Goal: Information Seeking & Learning: Learn about a topic

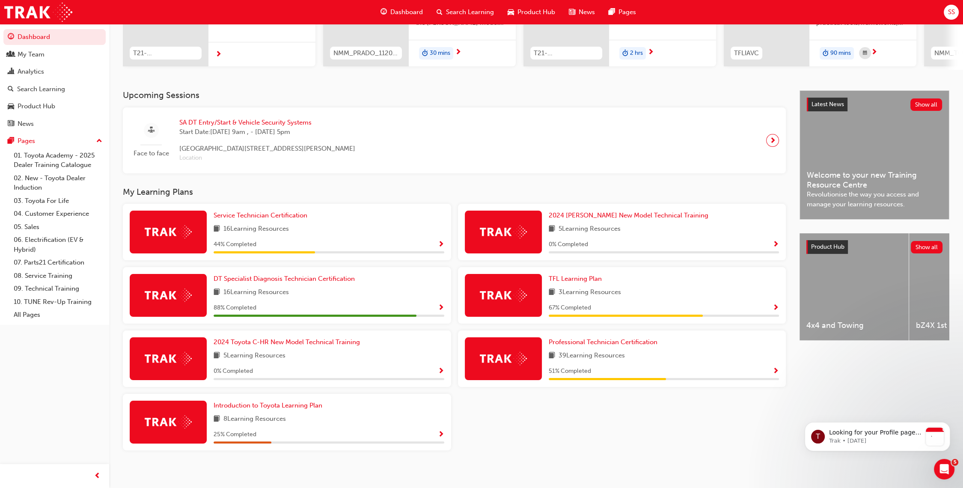
scroll to position [135, 0]
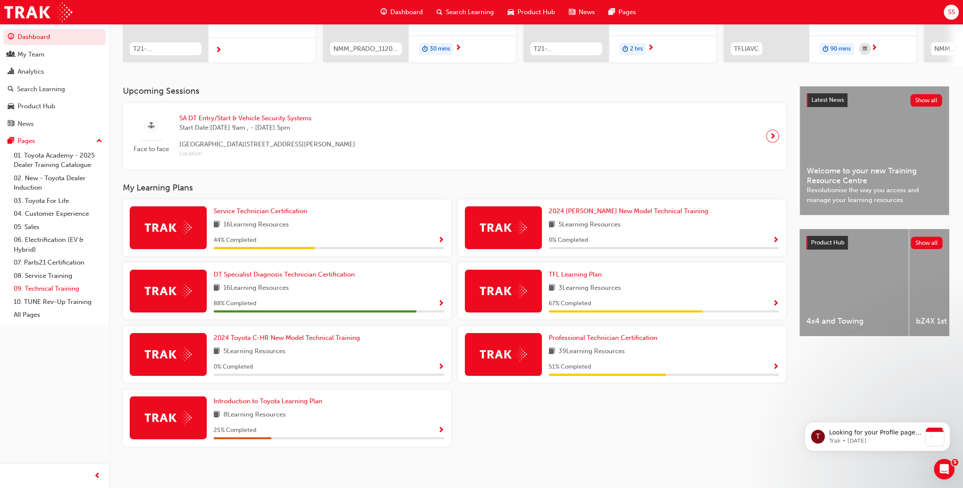
click at [62, 288] on link "09. Technical Training" at bounding box center [57, 288] width 95 height 13
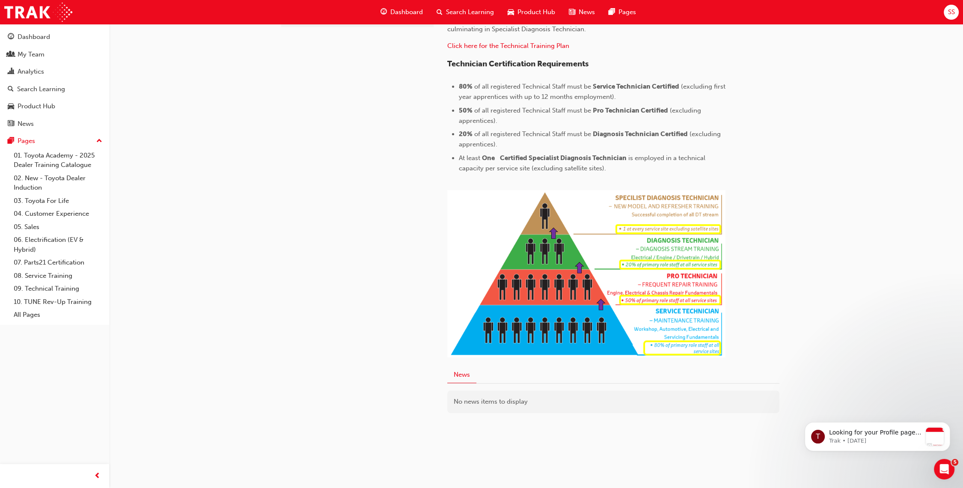
scroll to position [329, 0]
click at [49, 107] on div "Product Hub" at bounding box center [37, 106] width 38 height 10
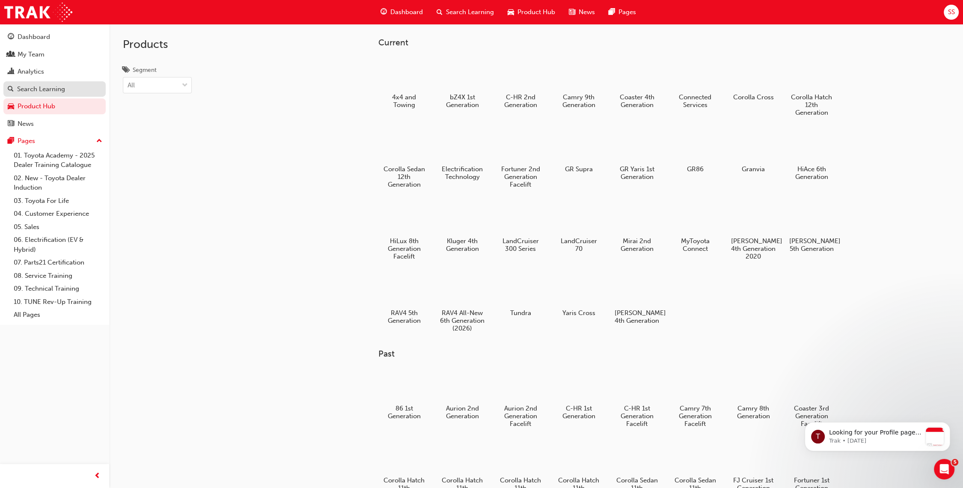
click at [57, 85] on div "Search Learning" at bounding box center [41, 89] width 48 height 10
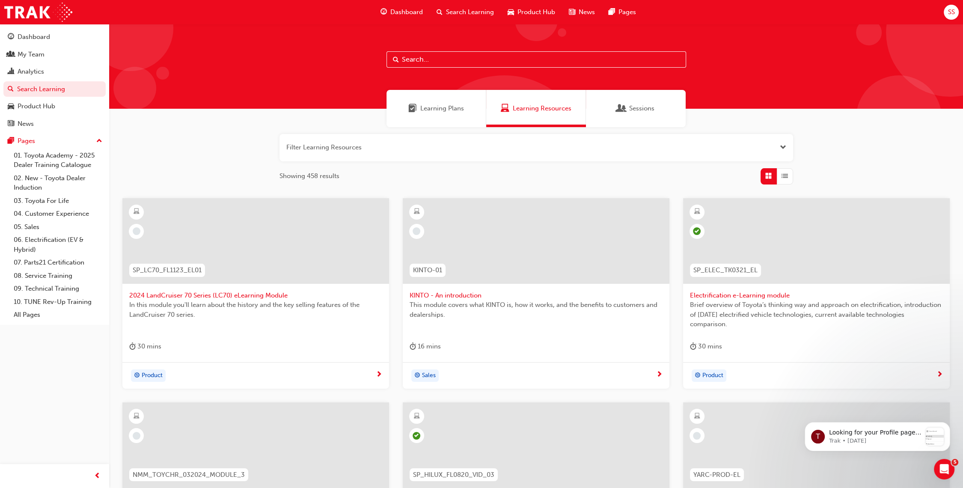
click at [459, 113] on div "Learning Plans" at bounding box center [437, 108] width 100 height 37
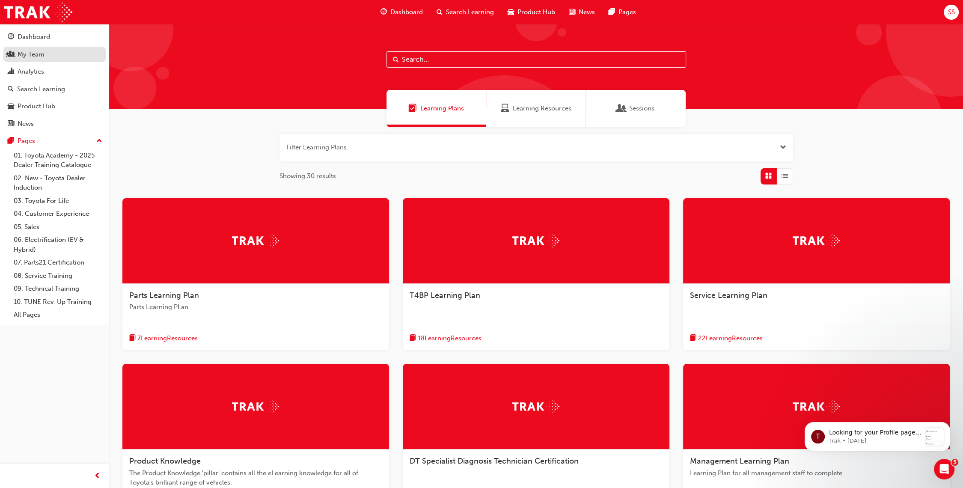
click at [45, 57] on div "My Team" at bounding box center [55, 54] width 94 height 11
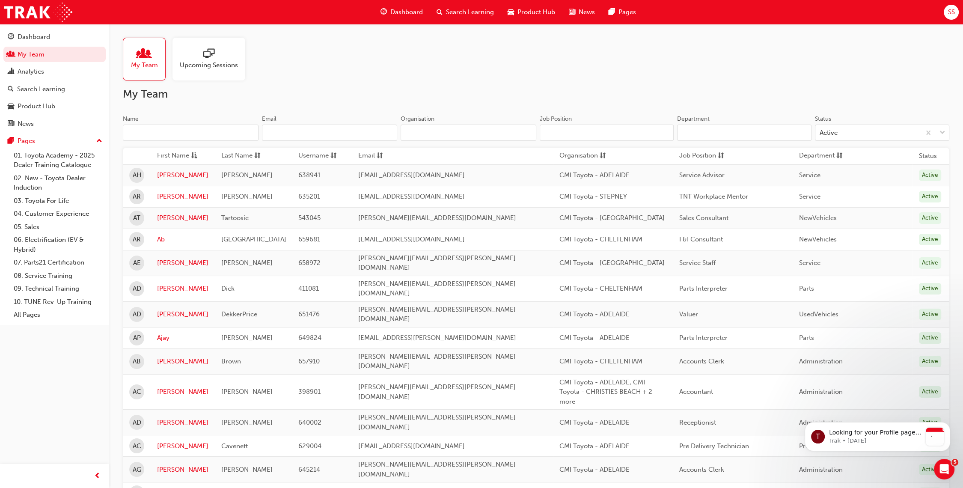
click at [210, 50] on span "sessionType_ONLINE_URL-icon" at bounding box center [208, 54] width 11 height 12
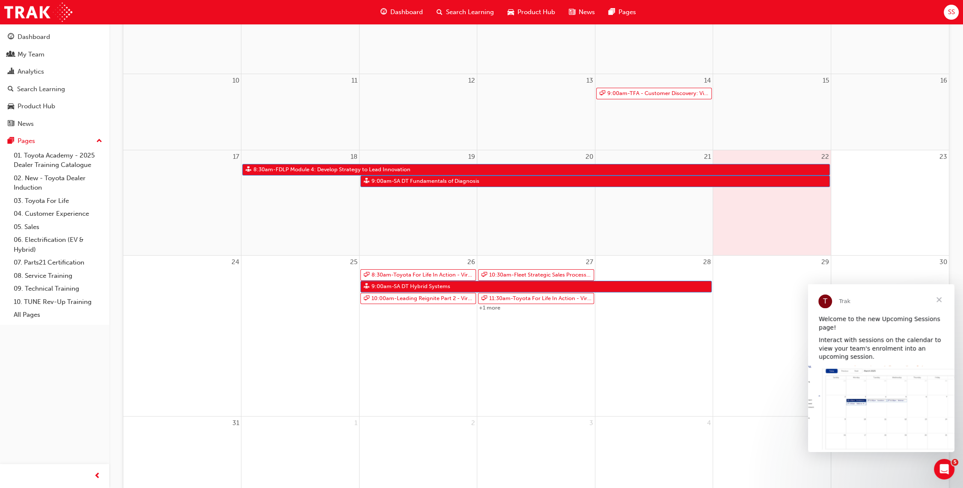
scroll to position [306, 0]
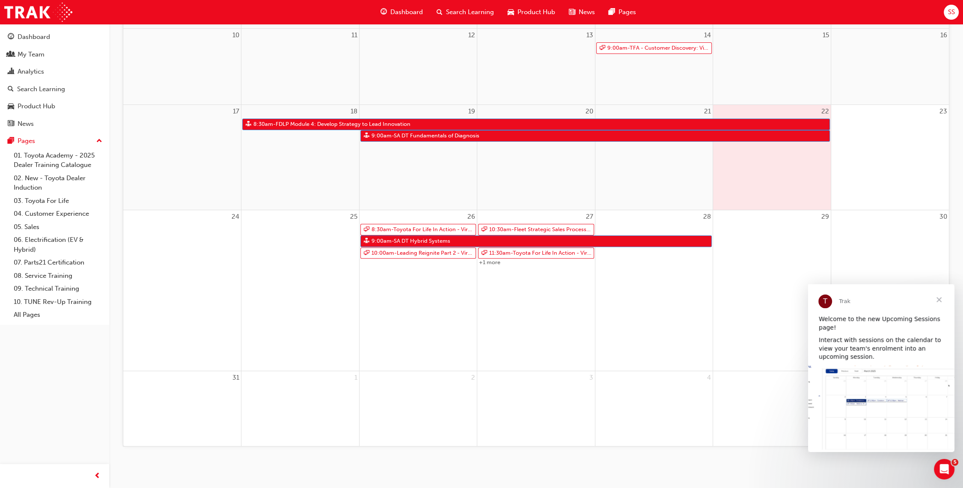
click at [935, 299] on span "Close" at bounding box center [939, 299] width 31 height 31
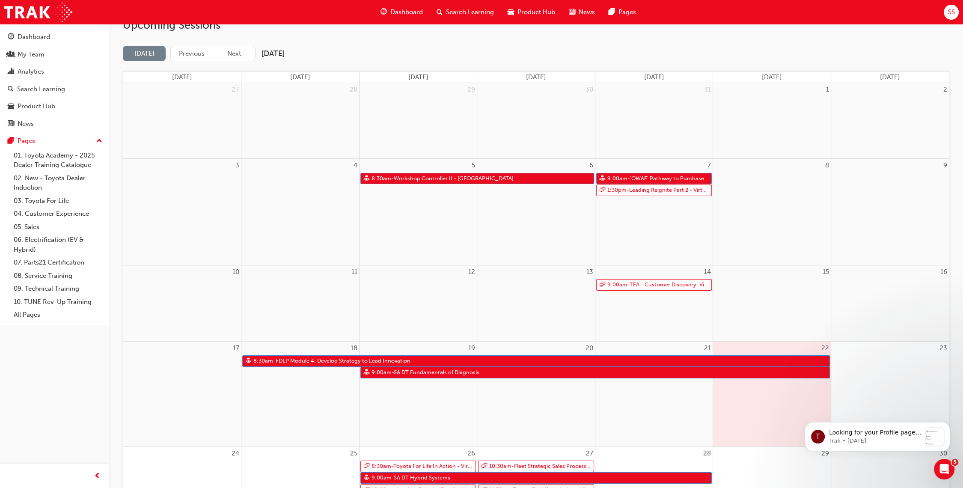
scroll to position [68, 0]
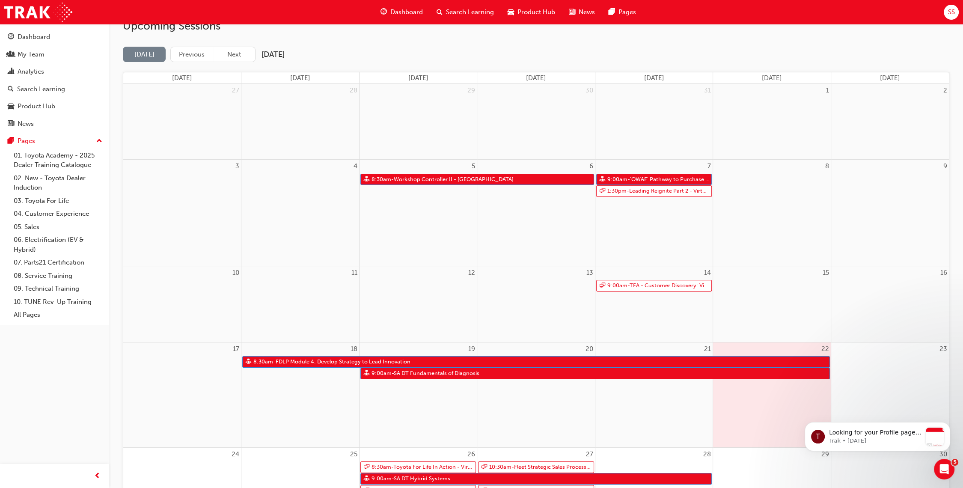
click at [240, 45] on div "Upcoming Sessions [DATE] Previous Next [DATE] [DATE] [DATE] [DATE] [DATE] [DATE…" at bounding box center [536, 351] width 827 height 665
click at [238, 53] on button "Next" at bounding box center [234, 55] width 43 height 16
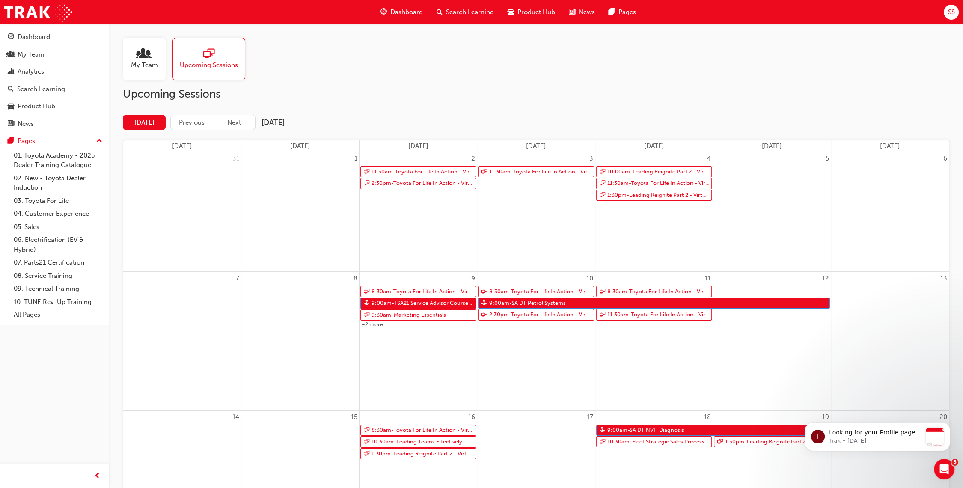
scroll to position [0, 0]
click at [233, 115] on button "Next" at bounding box center [234, 123] width 43 height 16
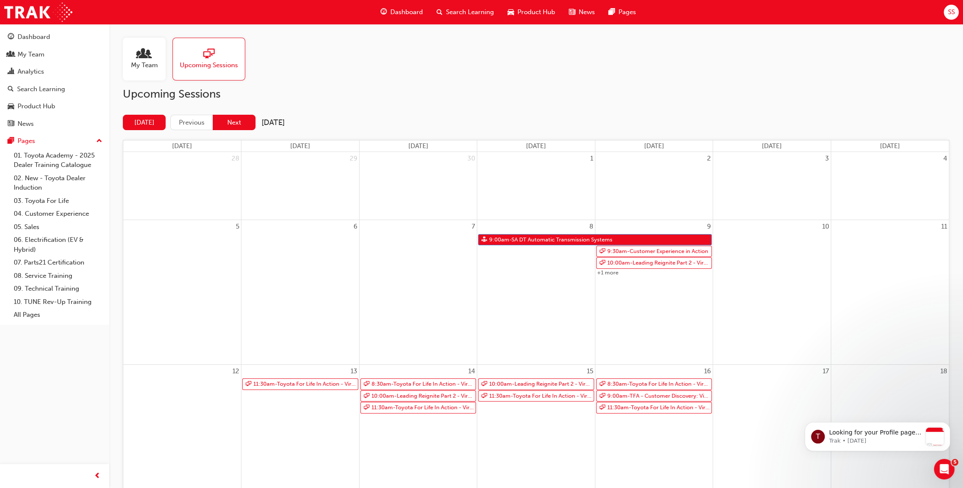
click at [244, 127] on button "Next" at bounding box center [234, 123] width 43 height 16
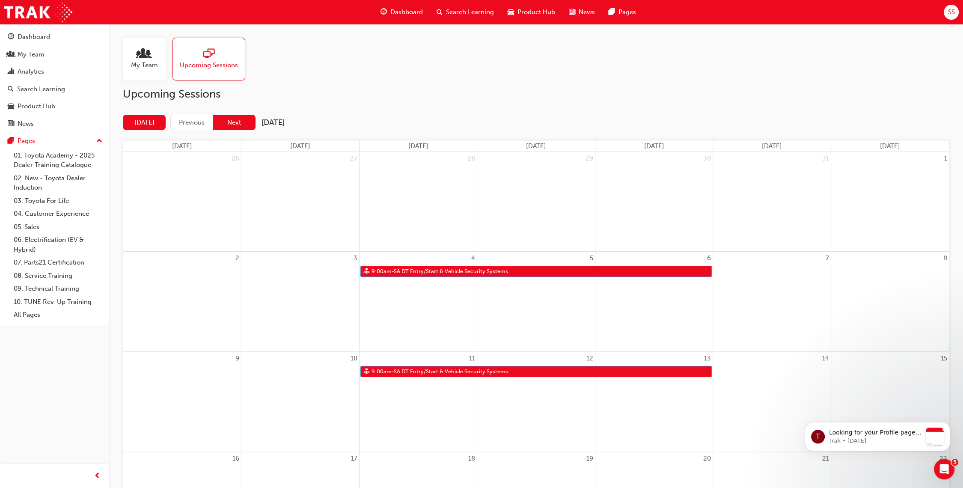
click at [242, 118] on button "Next" at bounding box center [234, 123] width 43 height 16
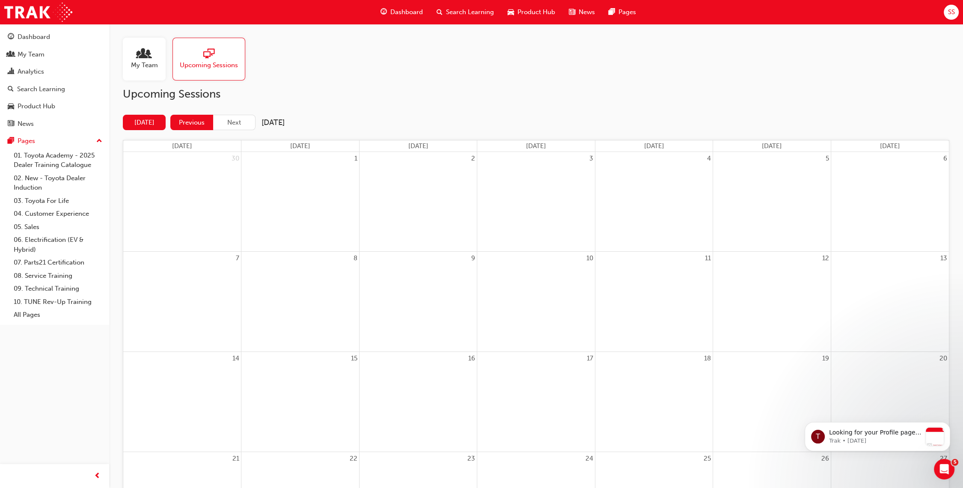
click at [179, 122] on button "Previous" at bounding box center [191, 123] width 43 height 16
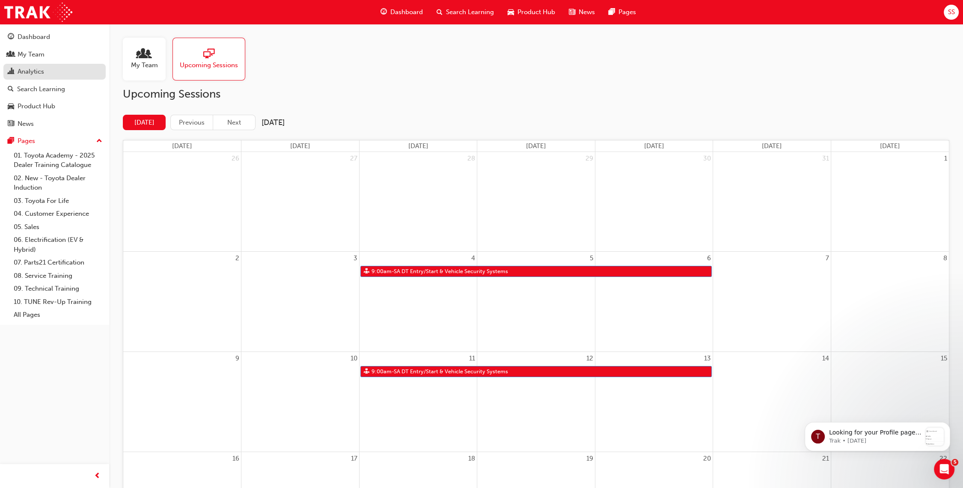
click at [33, 67] on div "Analytics" at bounding box center [55, 71] width 94 height 11
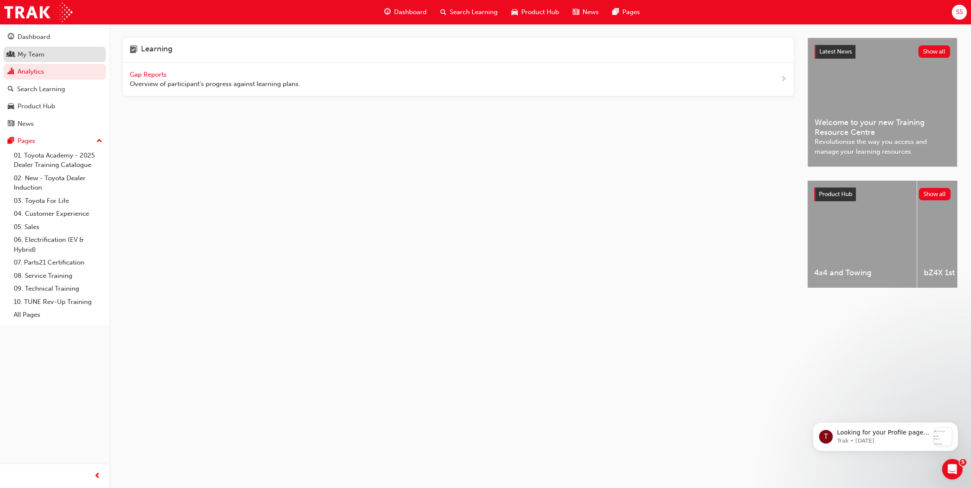
click at [57, 50] on div "My Team" at bounding box center [55, 54] width 94 height 11
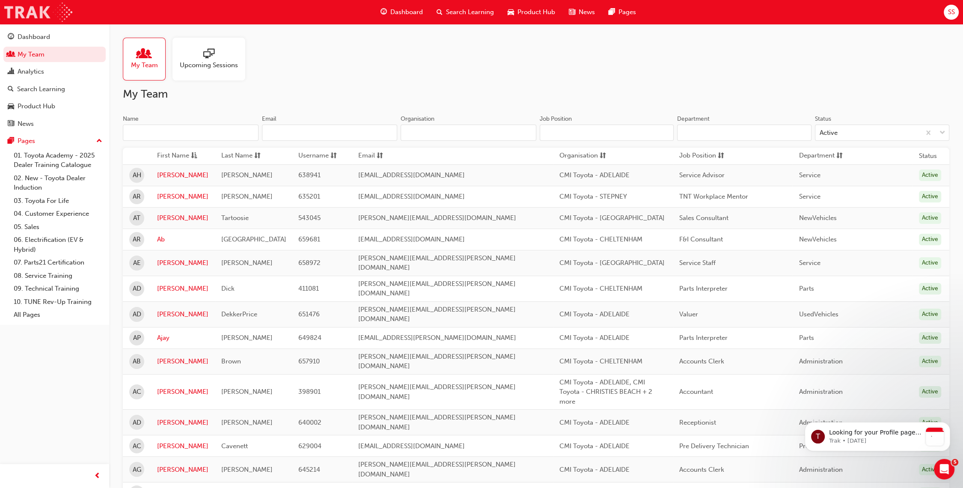
drag, startPoint x: 56, startPoint y: 33, endPoint x: 13, endPoint y: 20, distance: 45.0
click at [55, 33] on div "Dashboard" at bounding box center [55, 37] width 94 height 11
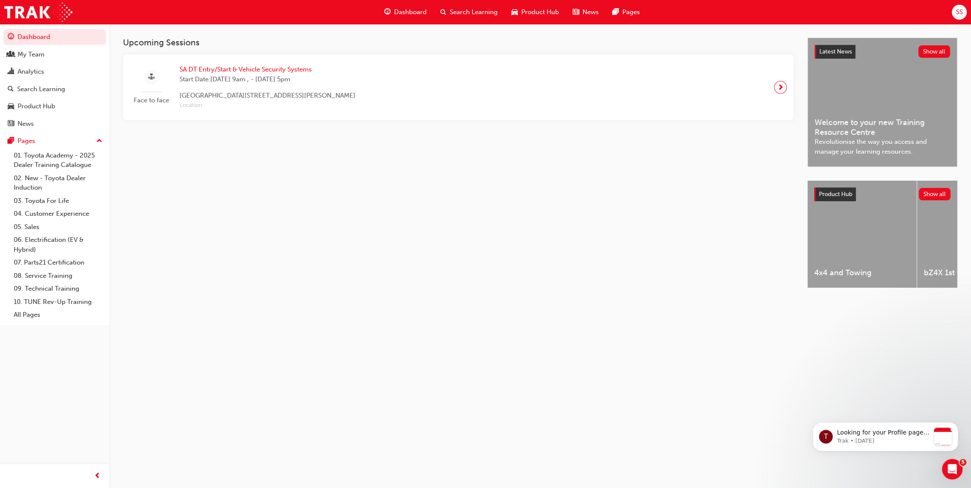
click at [456, 11] on span "Search Learning" at bounding box center [474, 12] width 48 height 10
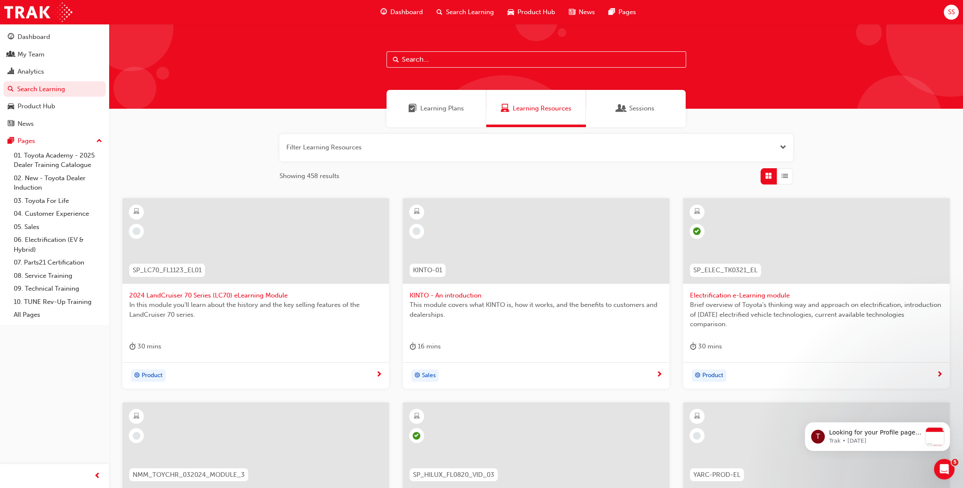
click at [499, 73] on div at bounding box center [536, 66] width 854 height 85
click at [502, 66] on input "text" at bounding box center [537, 59] width 300 height 16
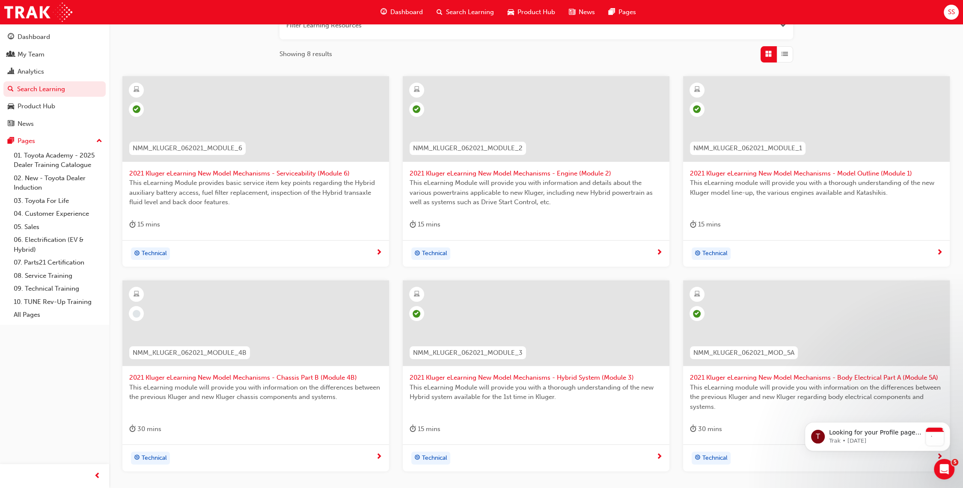
scroll to position [143, 0]
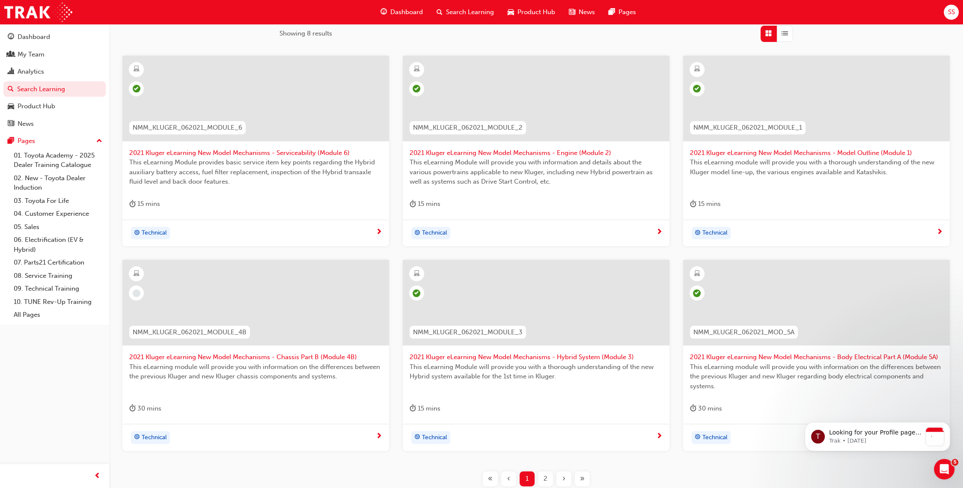
type input "nmm_kluger"
click at [233, 334] on span "NMM_KLUGER_062021_MODULE_4B" at bounding box center [190, 333] width 114 height 10
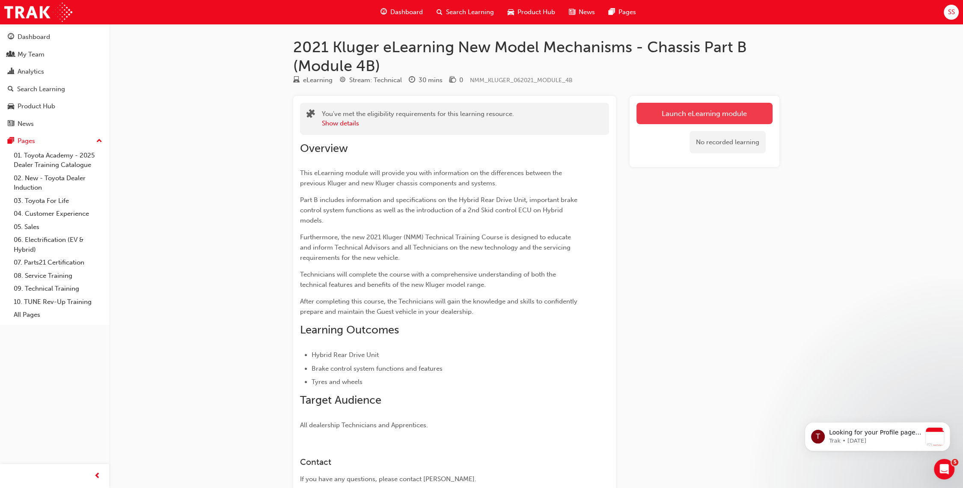
click at [683, 107] on link "Launch eLearning module" at bounding box center [705, 113] width 136 height 21
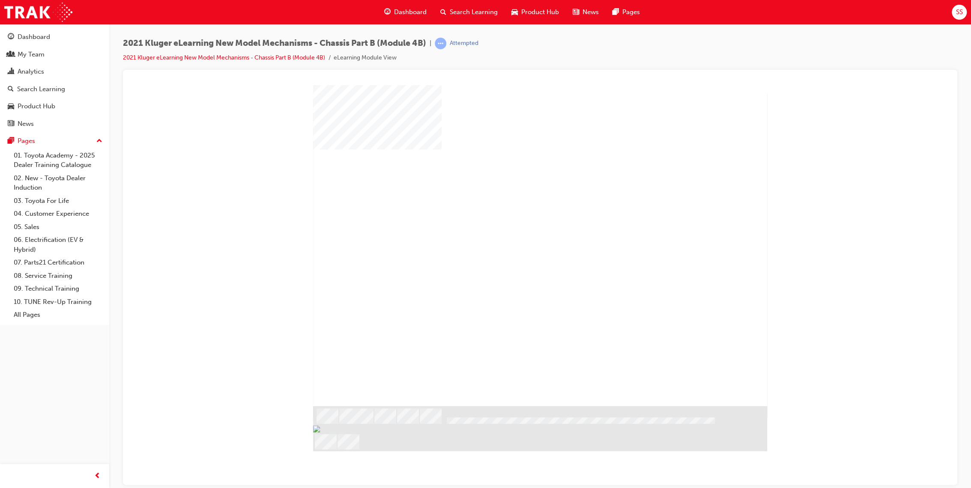
click at [515, 221] on div "play" at bounding box center [515, 221] width 0 height 0
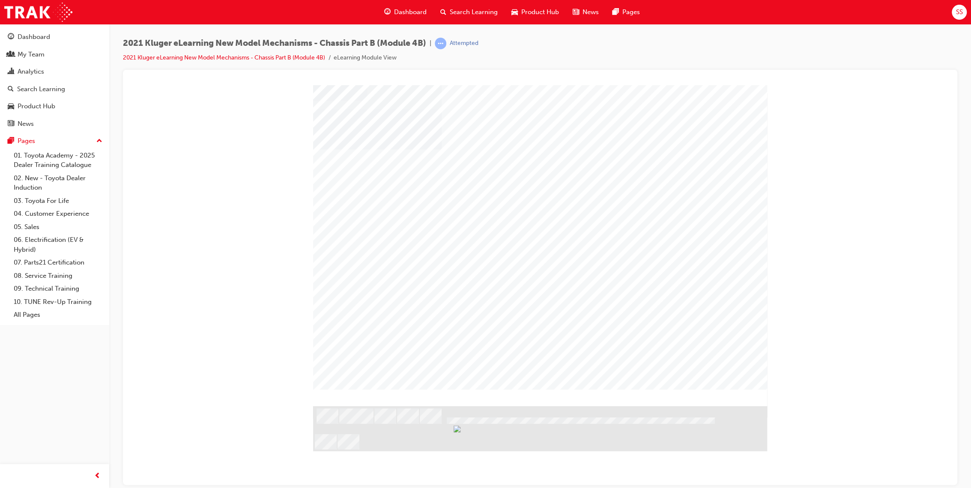
click at [863, 88] on div at bounding box center [540, 88] width 814 height 0
click at [763, 43] on div "2021 Kluger eLearning New Model Mechanisms - Chassis Part B (Module 4B) | Attem…" at bounding box center [540, 54] width 834 height 32
click at [812, 88] on div at bounding box center [540, 88] width 814 height 0
